Goal: Navigation & Orientation: Find specific page/section

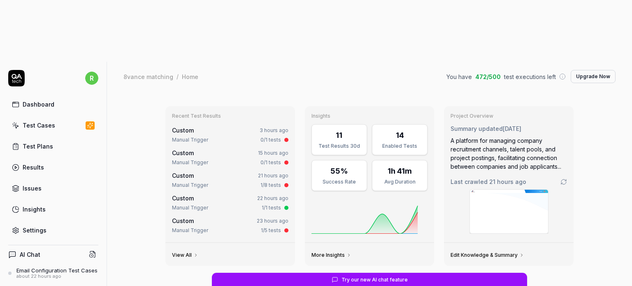
click at [49, 121] on div "Test Cases" at bounding box center [39, 125] width 33 height 9
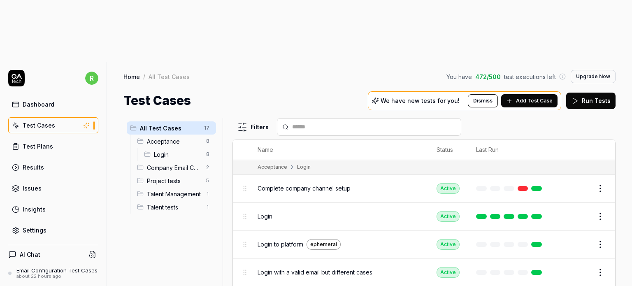
click at [178, 163] on span "Company Email Configuration" at bounding box center [174, 167] width 54 height 9
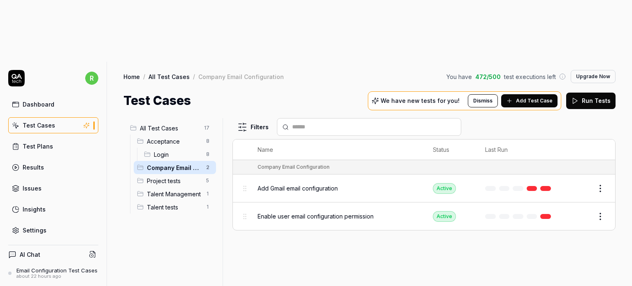
click at [44, 222] on link "Settings" at bounding box center [53, 230] width 90 height 16
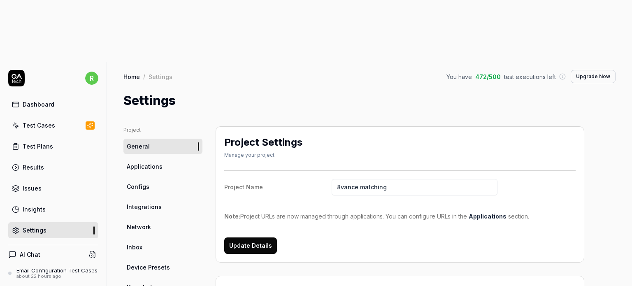
scroll to position [206, 0]
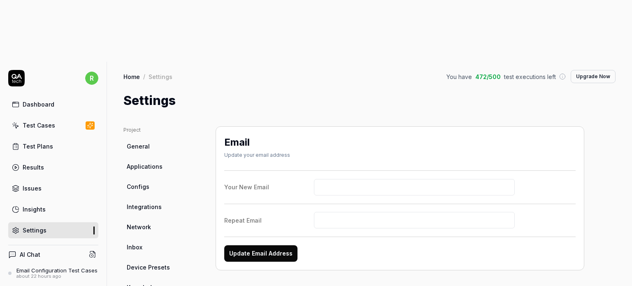
click at [143, 223] on span "Network" at bounding box center [139, 227] width 24 height 9
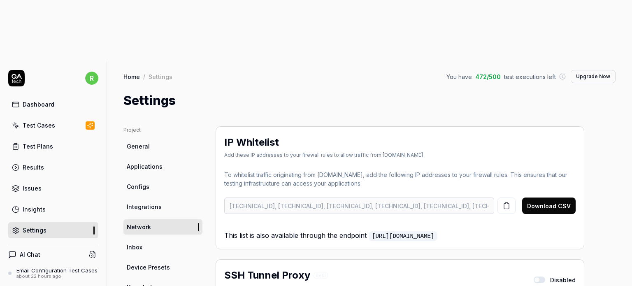
click at [158, 240] on link "Inbox" at bounding box center [162, 247] width 79 height 15
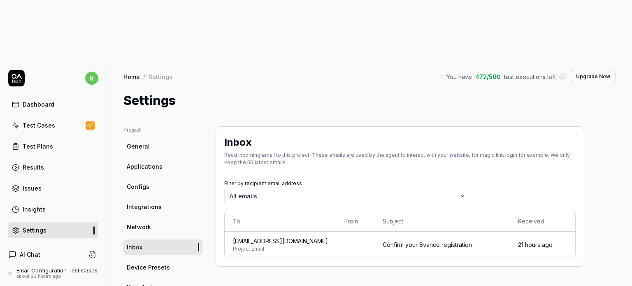
click at [145, 142] on span "General" at bounding box center [138, 146] width 23 height 9
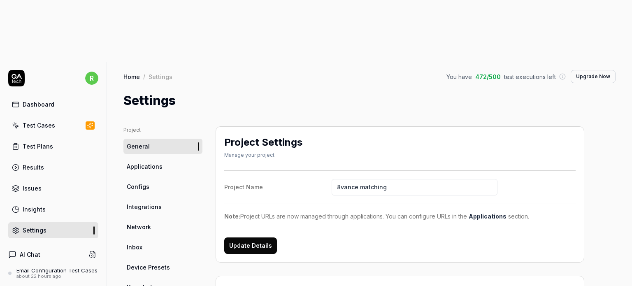
click at [151, 162] on span "Applications" at bounding box center [145, 166] width 36 height 9
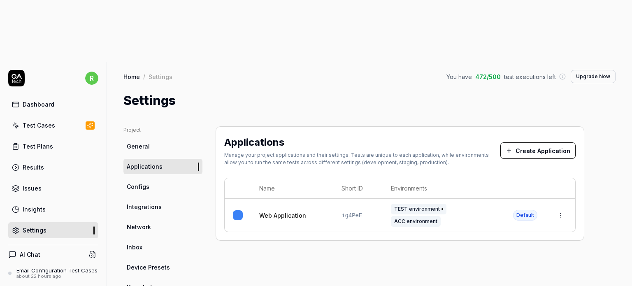
click at [150, 179] on link "Configs" at bounding box center [162, 186] width 79 height 15
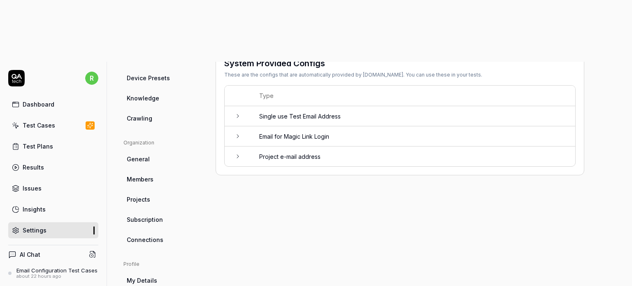
scroll to position [206, 0]
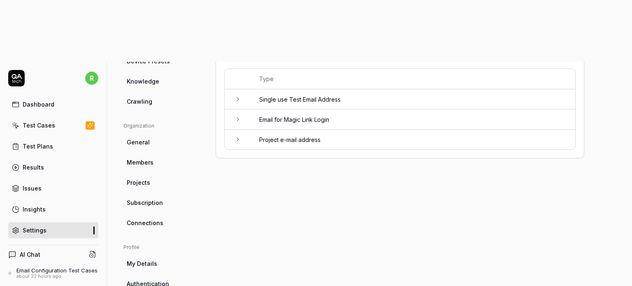
click at [139, 279] on span "Authentication" at bounding box center [148, 283] width 42 height 9
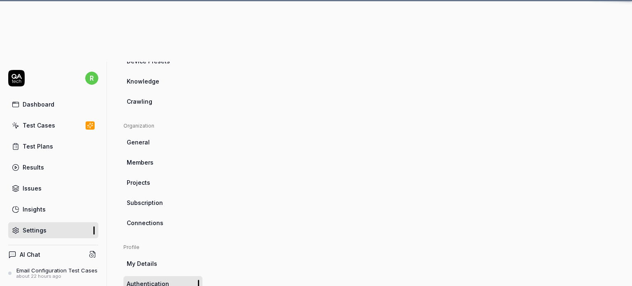
scroll to position [64, 0]
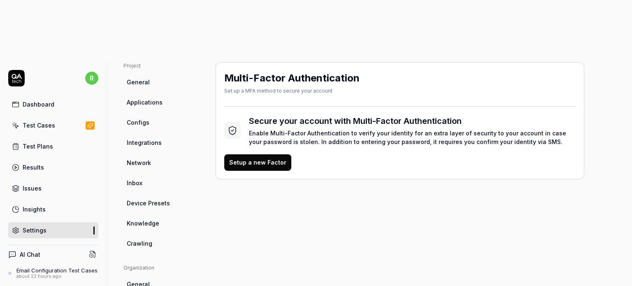
click at [149, 277] on link "General" at bounding box center [162, 284] width 79 height 15
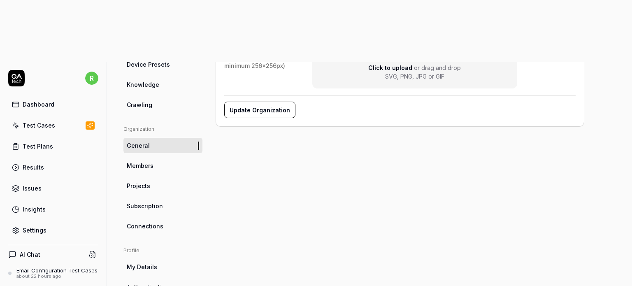
scroll to position [206, 0]
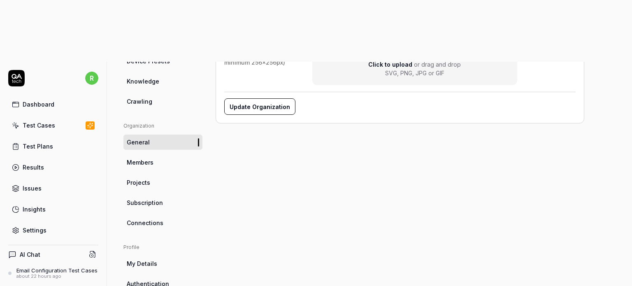
click at [144, 158] on span "Members" at bounding box center [140, 162] width 27 height 9
